Goal: Navigation & Orientation: Find specific page/section

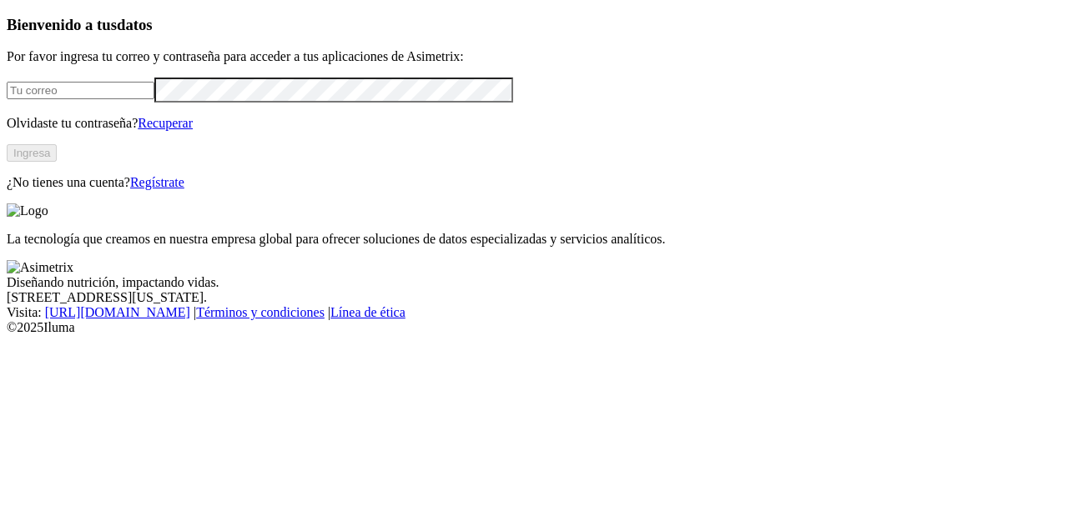
type input "jgarciat@zenu.com.co"
click at [57, 162] on button "Ingresa" at bounding box center [32, 153] width 50 height 18
